Goal: Check status

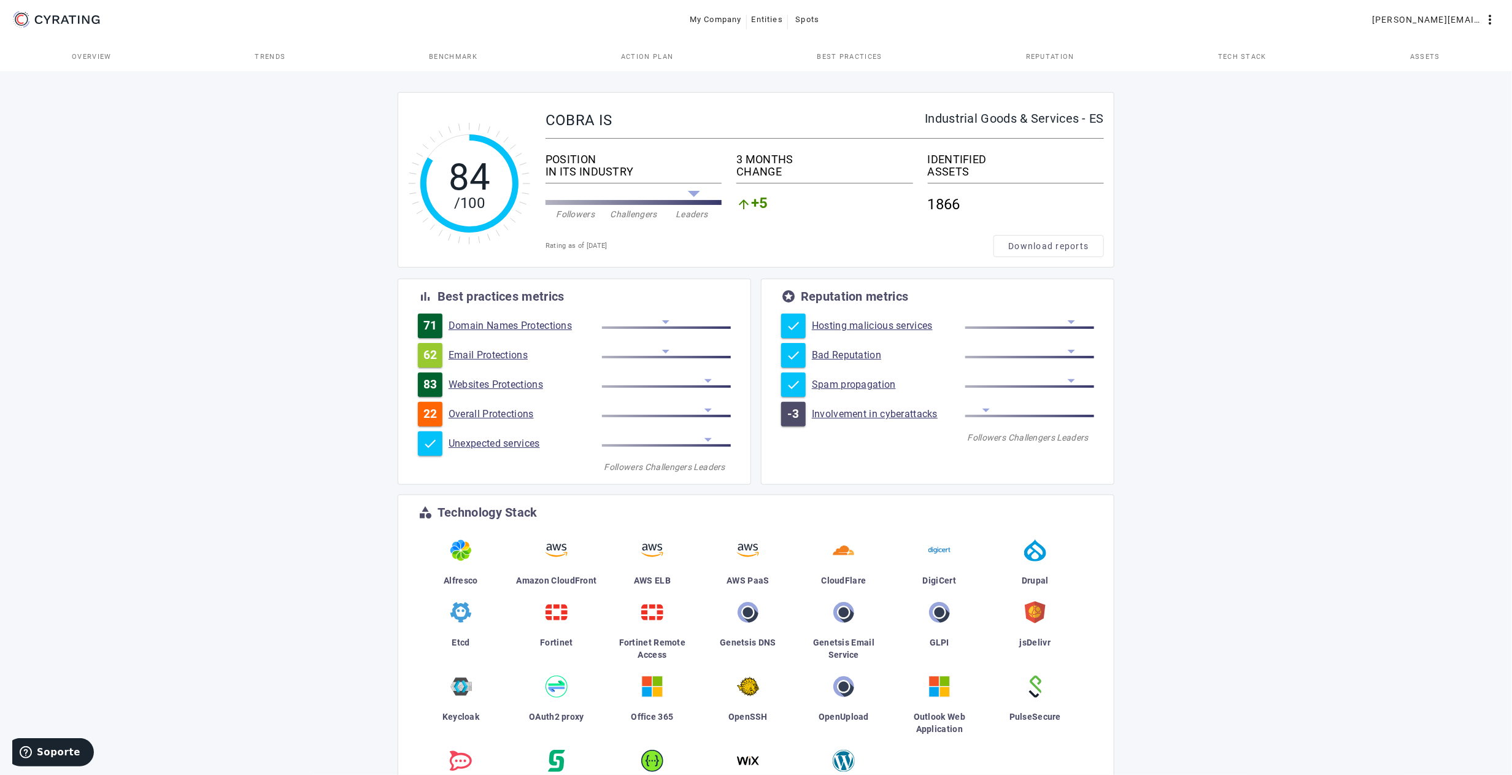
click at [318, 231] on div "84 /100 COBRA IS Industrial Goods & Services - ES POSITION IN ITS INDUSTRY Foll…" at bounding box center [756, 459] width 1512 height 781
click at [276, 55] on span "Trends" at bounding box center [270, 56] width 31 height 7
